Goal: Communication & Community: Answer question/provide support

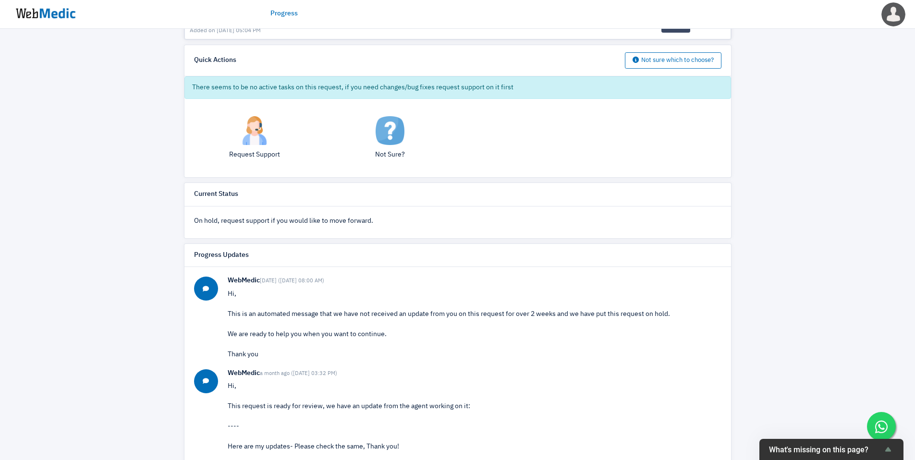
scroll to position [145, 0]
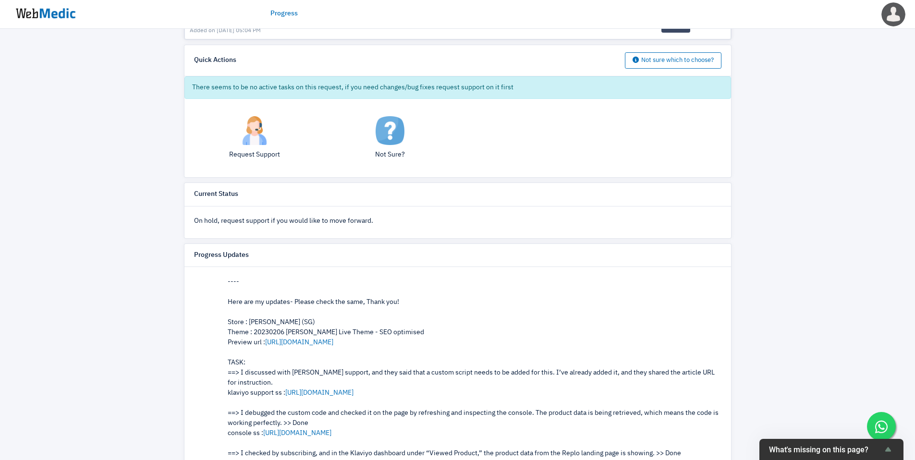
click at [778, 219] on div "Progress View Request [SG & MY] Klaviyo x Replo Landing Page Browse Abandonment…" at bounding box center [457, 133] width 915 height 778
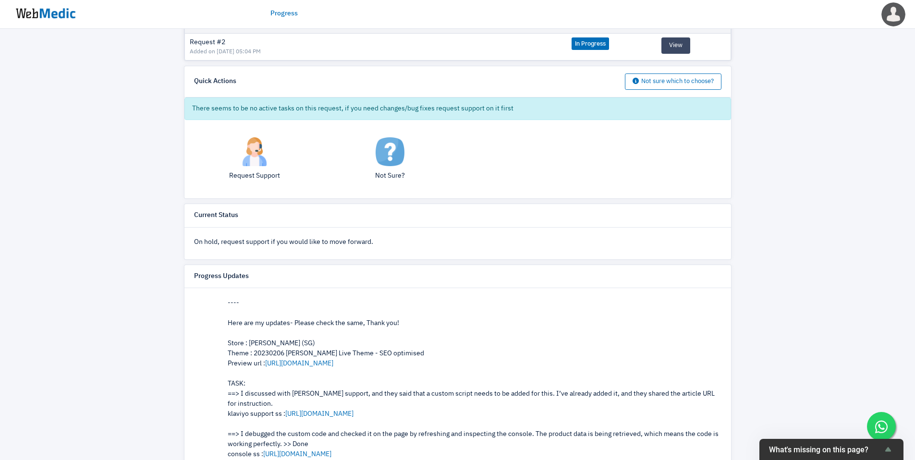
scroll to position [100, 0]
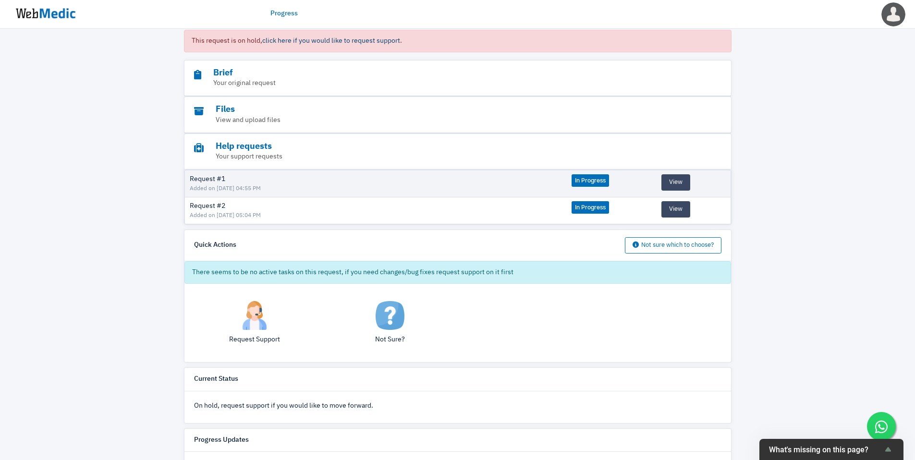
click at [368, 42] on span "click here if you would like to request support" at bounding box center [331, 40] width 138 height 7
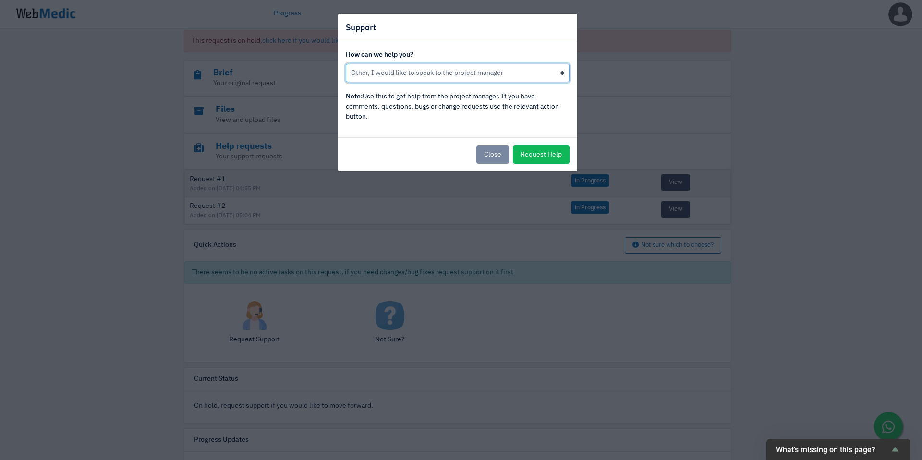
click at [450, 79] on select "Put this request back in progress Other, I would like to speak to the project m…" at bounding box center [458, 73] width 224 height 18
click at [489, 159] on button "Close" at bounding box center [492, 154] width 33 height 18
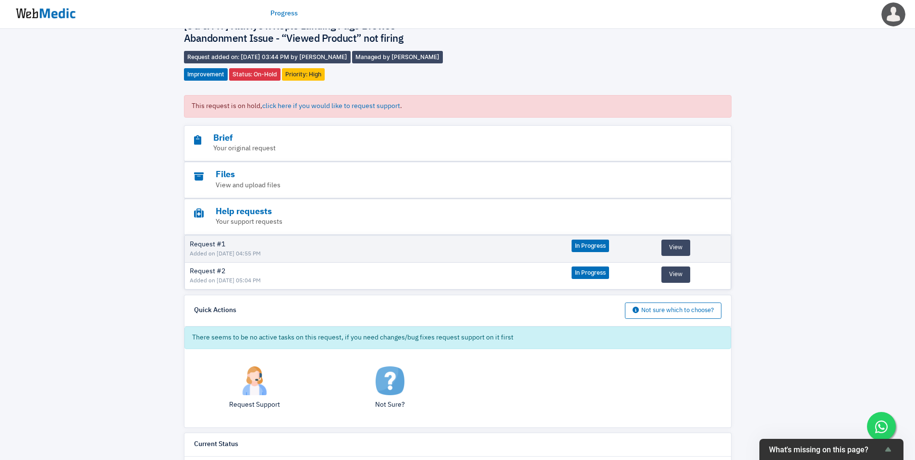
scroll to position [0, 0]
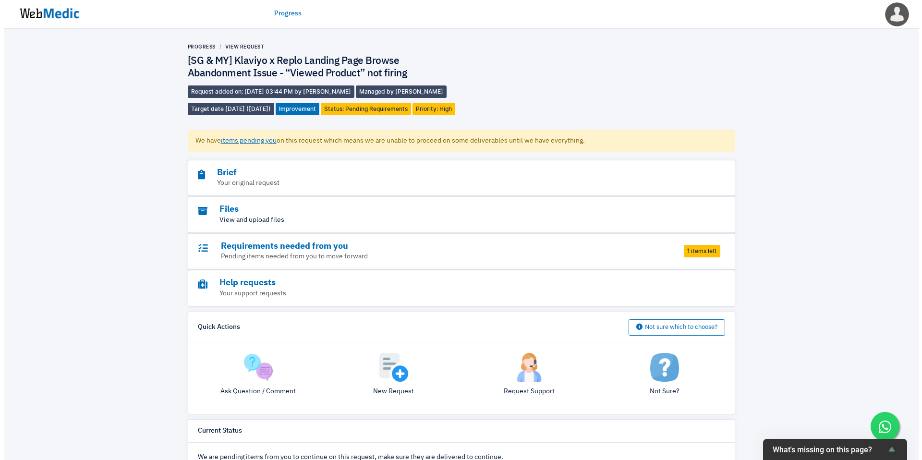
scroll to position [6, 0]
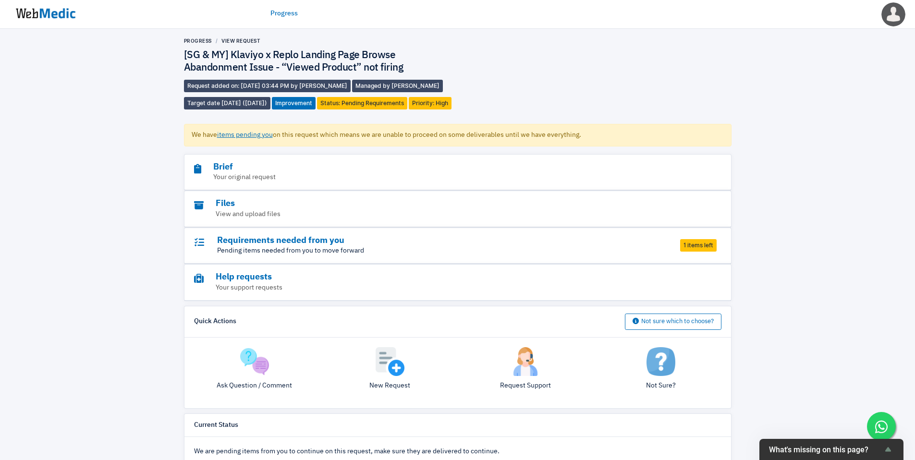
click at [343, 256] on p "Pending items needed from you to move forward" at bounding box center [431, 251] width 474 height 10
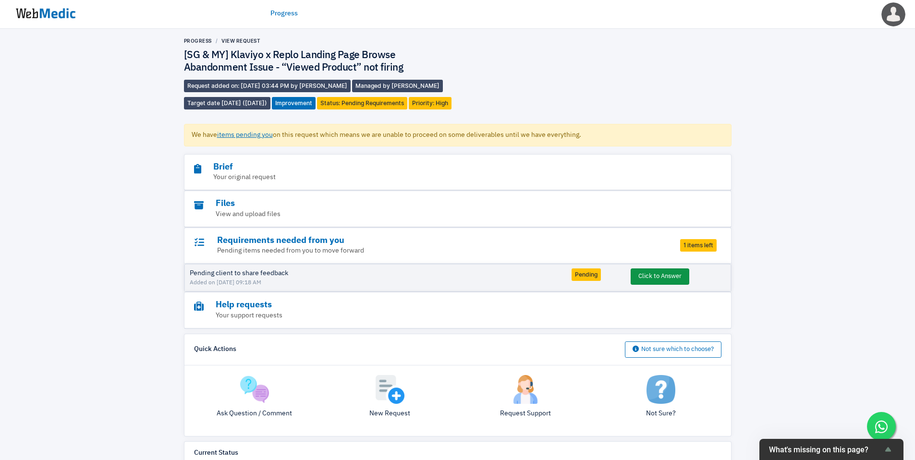
click at [671, 285] on button "Click to Answer" at bounding box center [659, 276] width 59 height 16
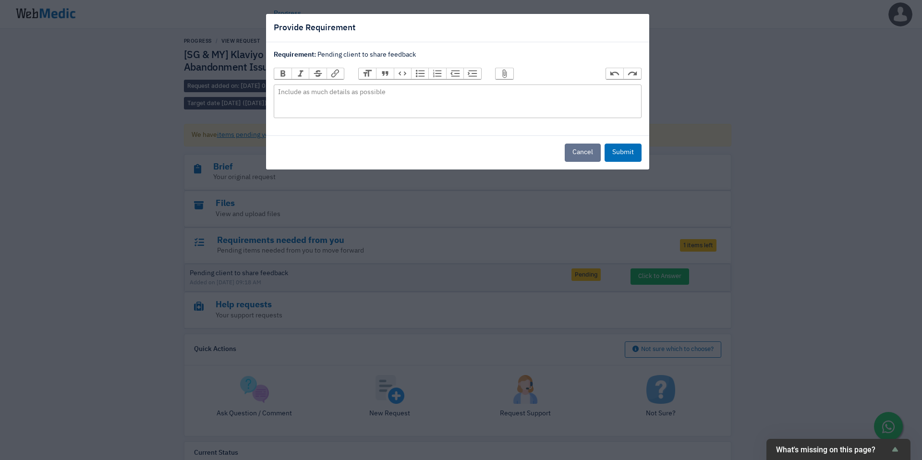
click at [577, 148] on button "Cancel" at bounding box center [583, 153] width 36 height 18
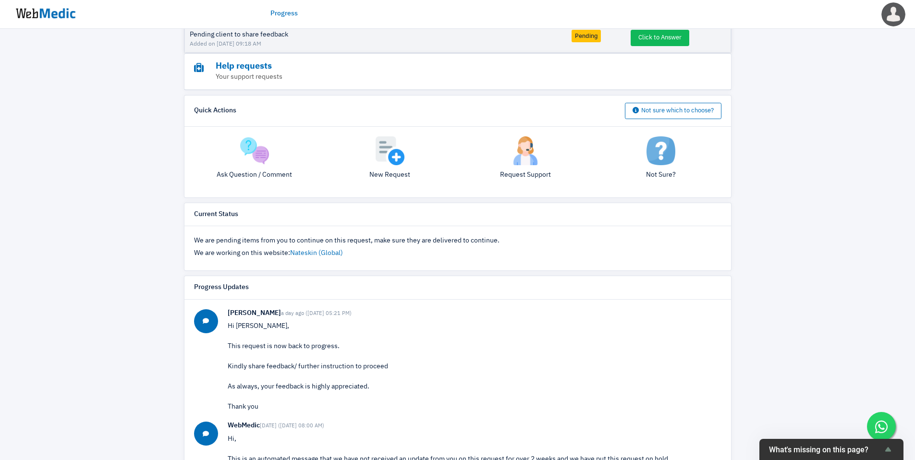
scroll to position [74, 0]
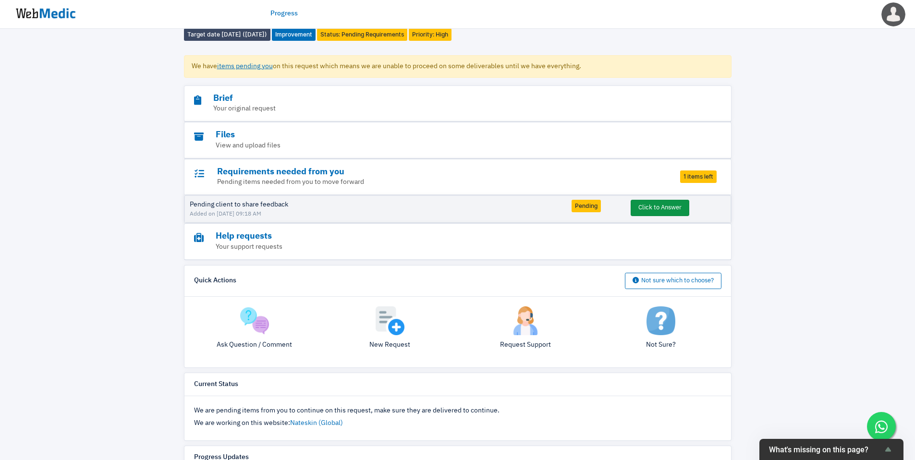
click at [657, 216] on button "Click to Answer" at bounding box center [659, 208] width 59 height 16
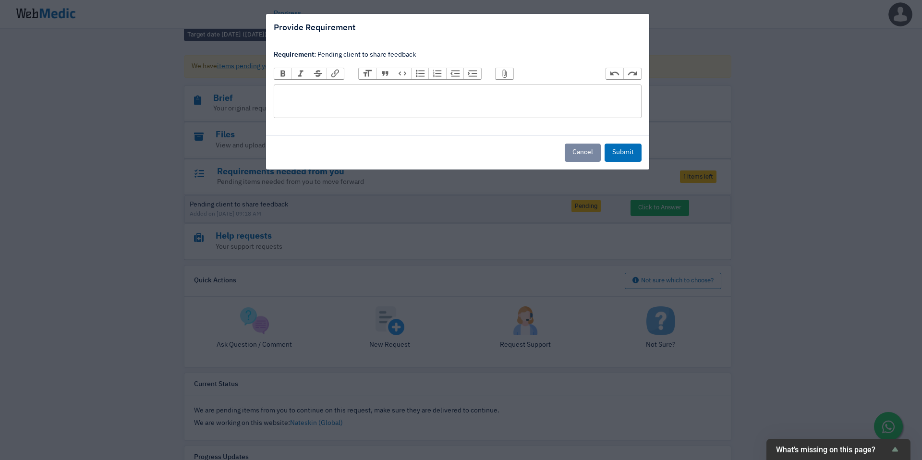
click at [337, 96] on trix-editor at bounding box center [458, 101] width 368 height 34
paste trix-editor "<div>I have tested and checked with my email in Nateskin SG as well and have su…"
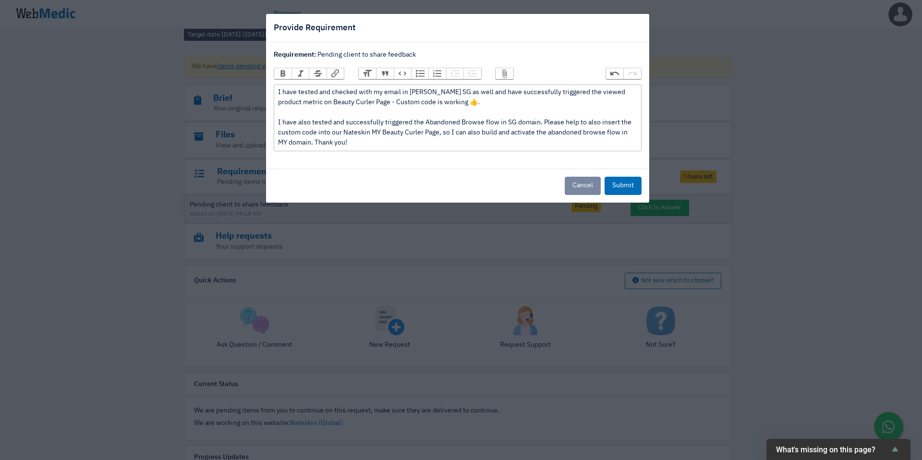
click at [398, 101] on div "I have tested and checked with my email in [PERSON_NAME] SG as well and have su…" at bounding box center [457, 117] width 359 height 60
click at [477, 103] on div "I have tested and checked with my email in [PERSON_NAME] SG as well and have su…" at bounding box center [457, 117] width 359 height 60
click at [373, 103] on div "I have tested and checked with my email in [PERSON_NAME] SG as well and have su…" at bounding box center [457, 117] width 359 height 60
drag, startPoint x: 544, startPoint y: 121, endPoint x: 440, endPoint y: 133, distance: 104.9
click at [440, 133] on div "I have tested and checked with my email in Nateskin SG as well and have success…" at bounding box center [457, 117] width 359 height 60
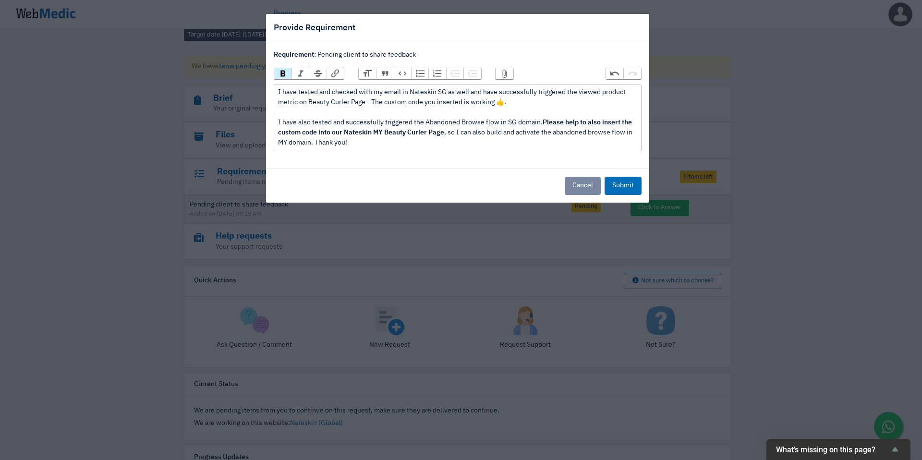
type trix-editor "<div>I have tested and checked with my email in Nateskin SG as well and have su…"
click at [449, 142] on div "I have tested and checked with my email in Nateskin SG as well and have success…" at bounding box center [457, 117] width 359 height 60
click at [462, 143] on div "I have tested and checked with my email in Nateskin SG as well and have success…" at bounding box center [457, 117] width 359 height 60
click at [515, 143] on div "I have tested and checked with my email in Nateskin SG as well and have success…" at bounding box center [457, 117] width 359 height 60
click at [623, 186] on button "Submit" at bounding box center [622, 186] width 37 height 18
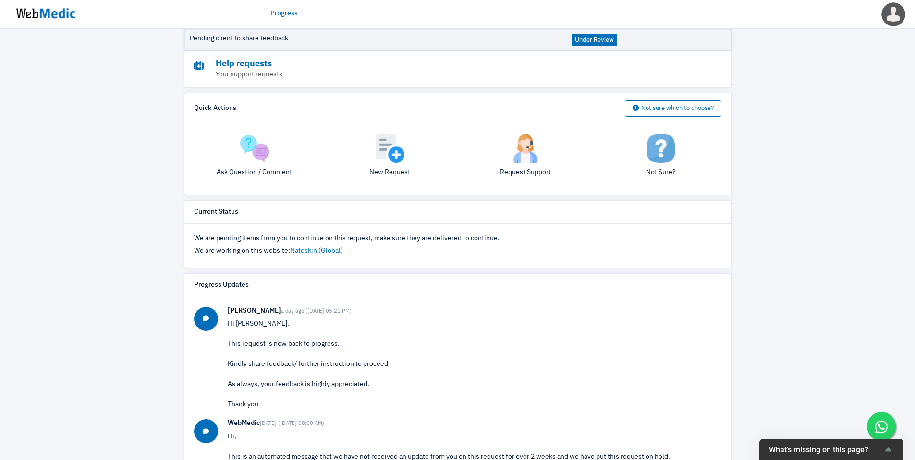
scroll to position [295, 0]
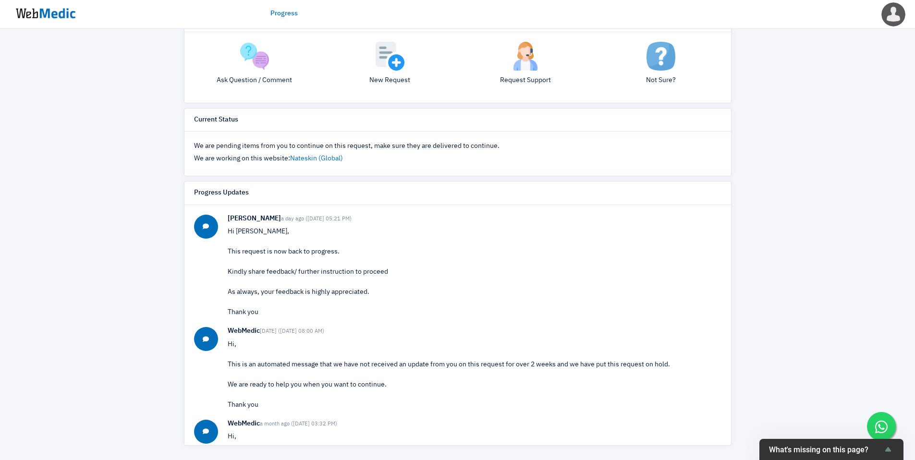
scroll to position [113, 0]
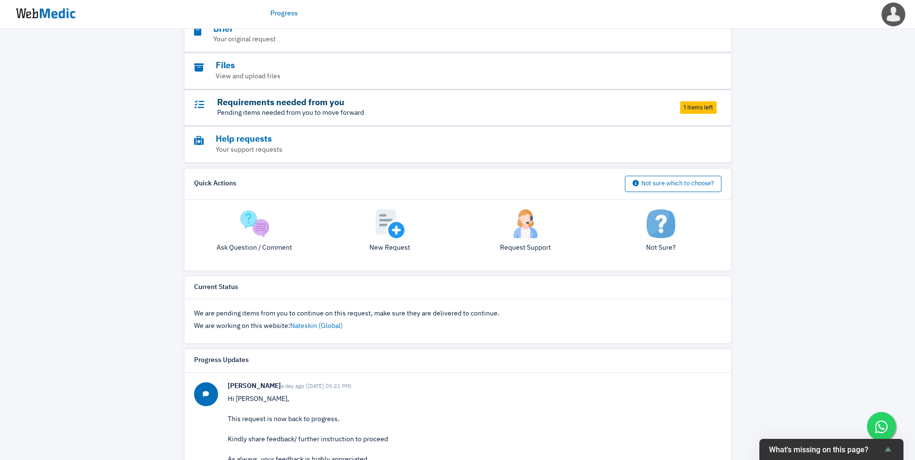
click at [346, 108] on h3 "Requirements needed from you" at bounding box center [431, 102] width 474 height 11
